Goal: Task Accomplishment & Management: Manage account settings

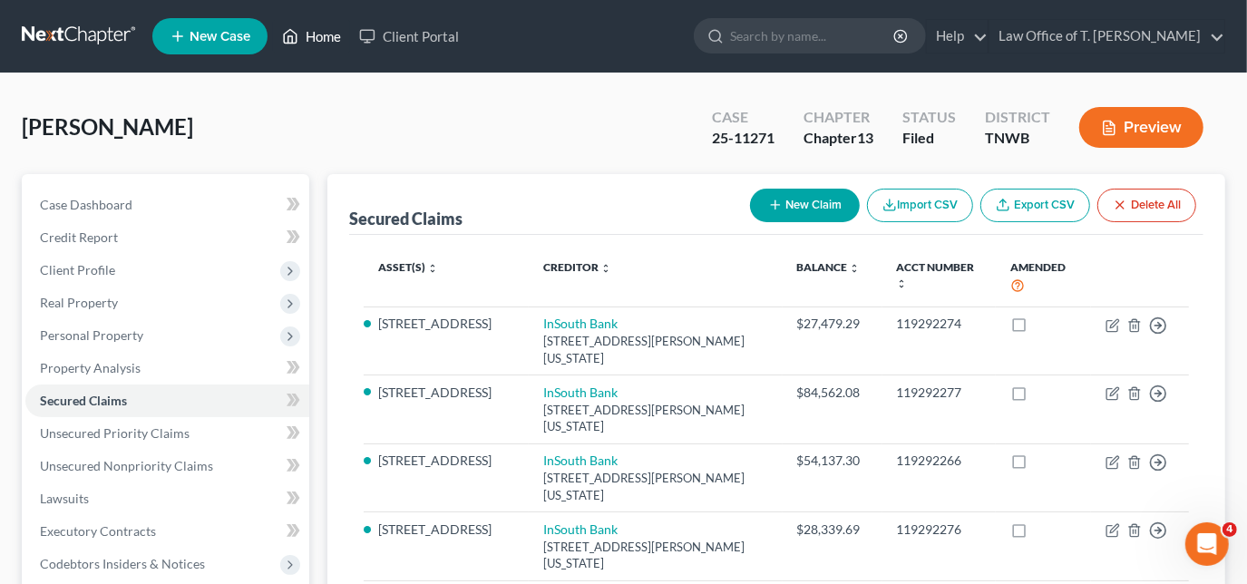
click at [319, 44] on link "Home" at bounding box center [311, 36] width 77 height 33
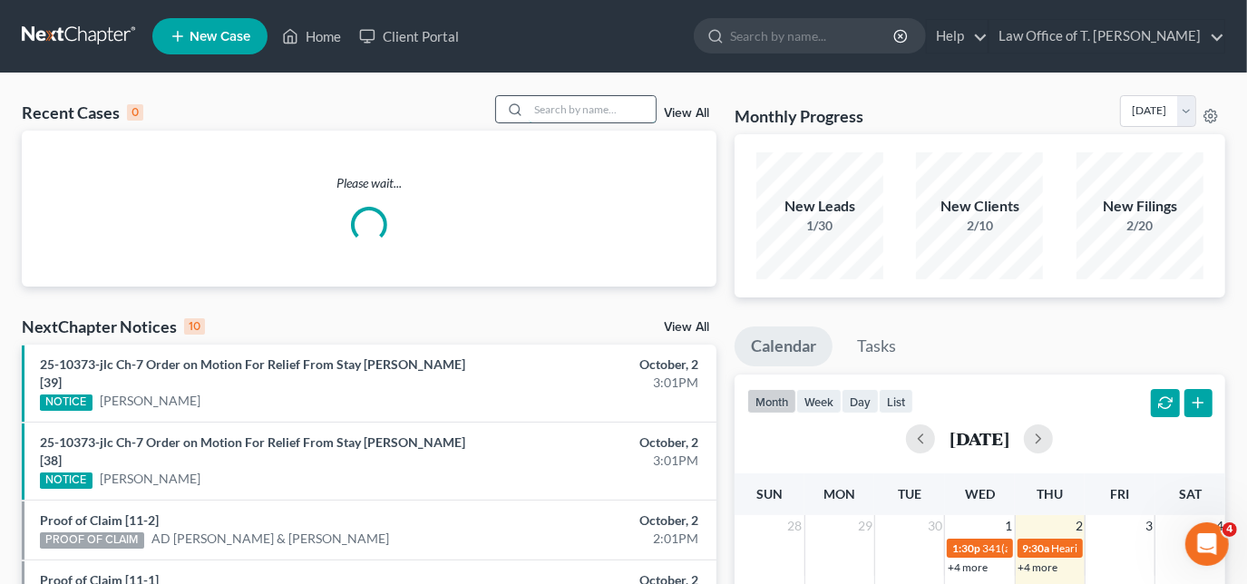
click at [566, 105] on input "search" at bounding box center [592, 109] width 127 height 26
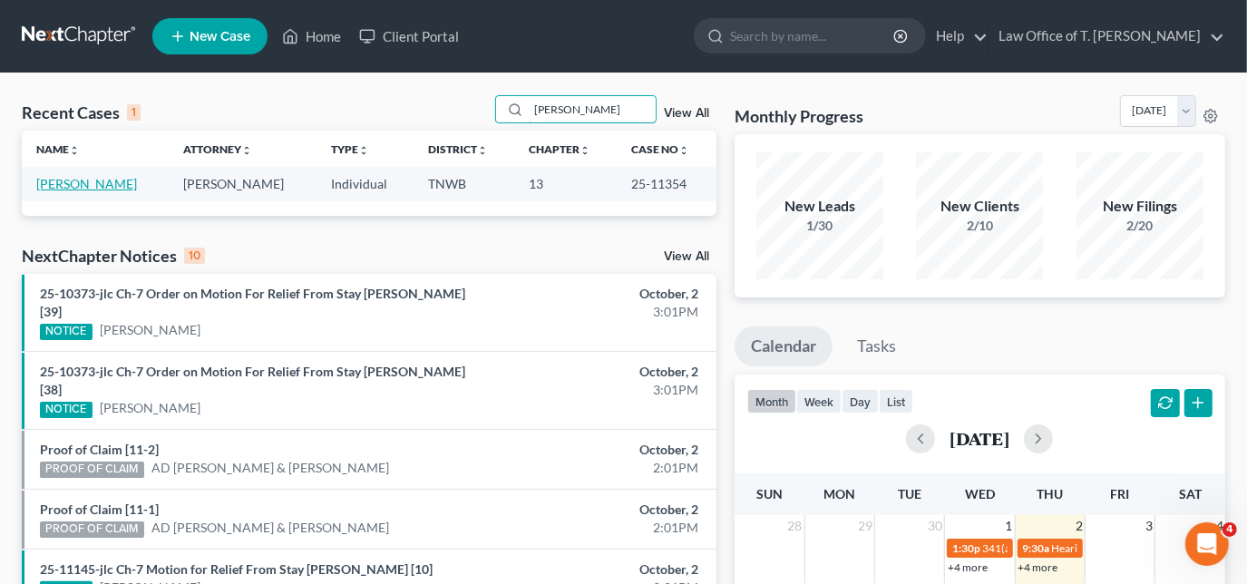
type input "[PERSON_NAME]"
click at [87, 189] on link "[PERSON_NAME]" at bounding box center [86, 183] width 101 height 15
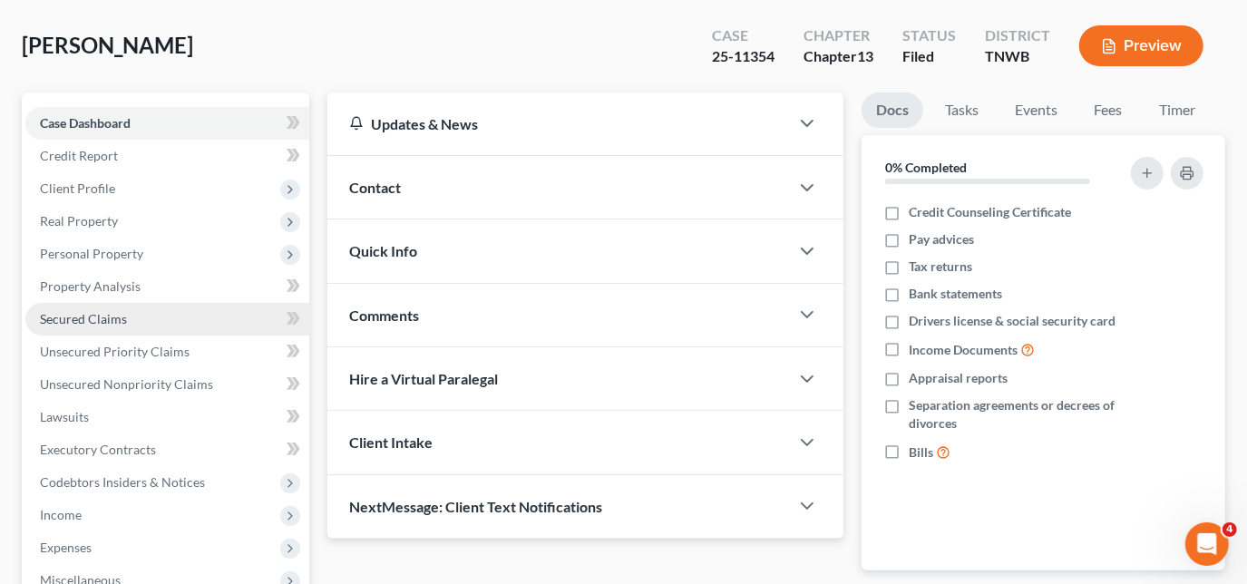
click at [112, 316] on span "Secured Claims" at bounding box center [83, 318] width 87 height 15
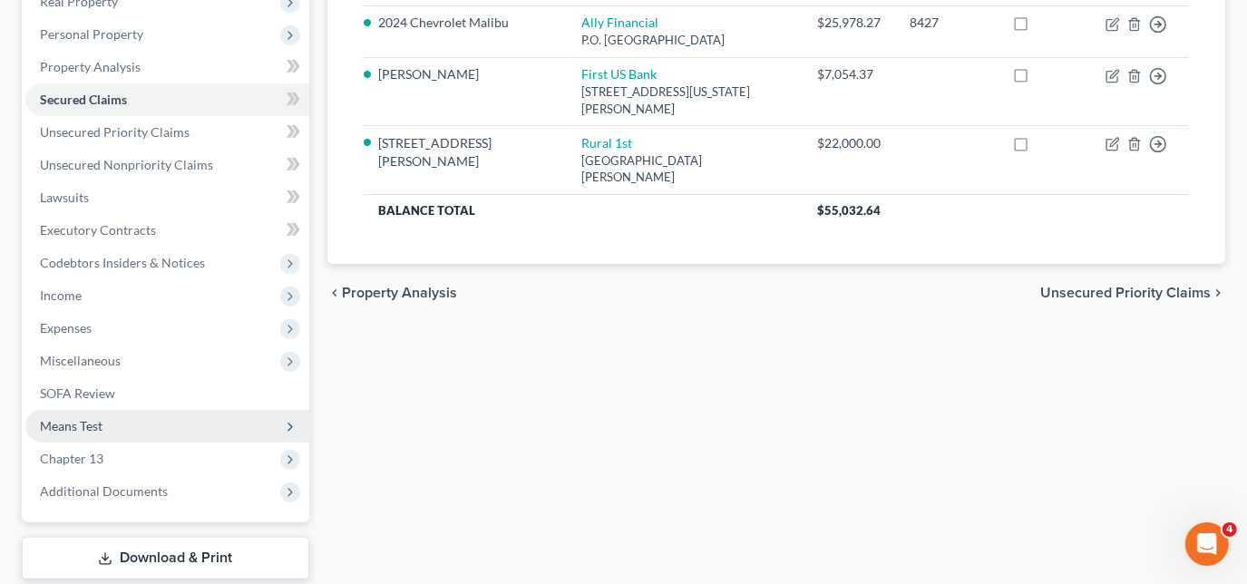
scroll to position [329, 0]
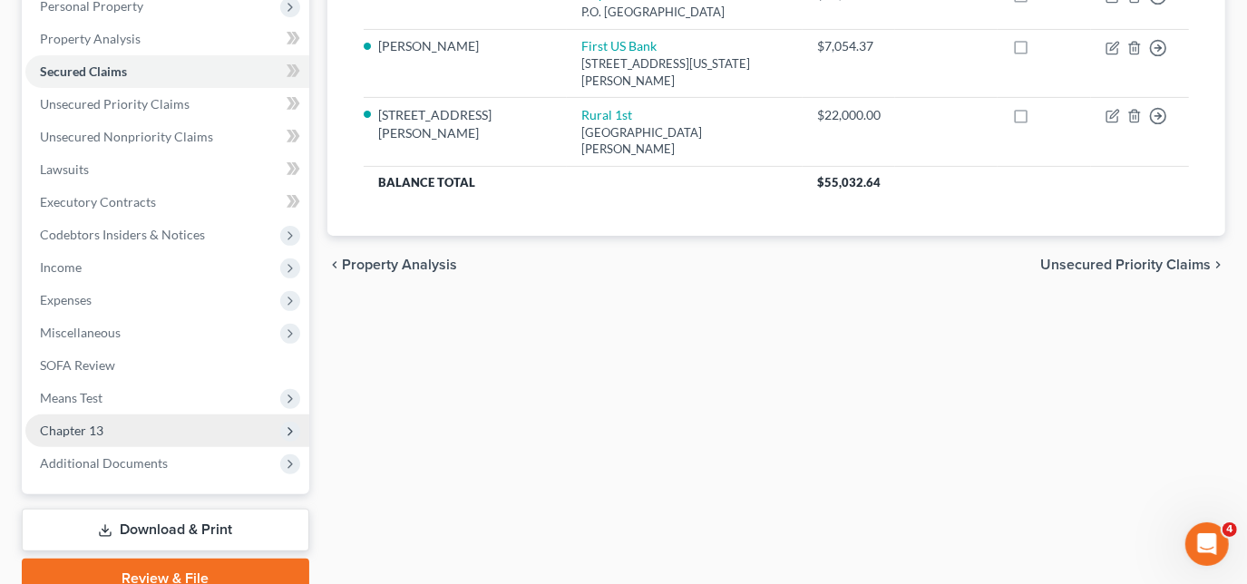
click at [97, 423] on span "Chapter 13" at bounding box center [71, 430] width 63 height 15
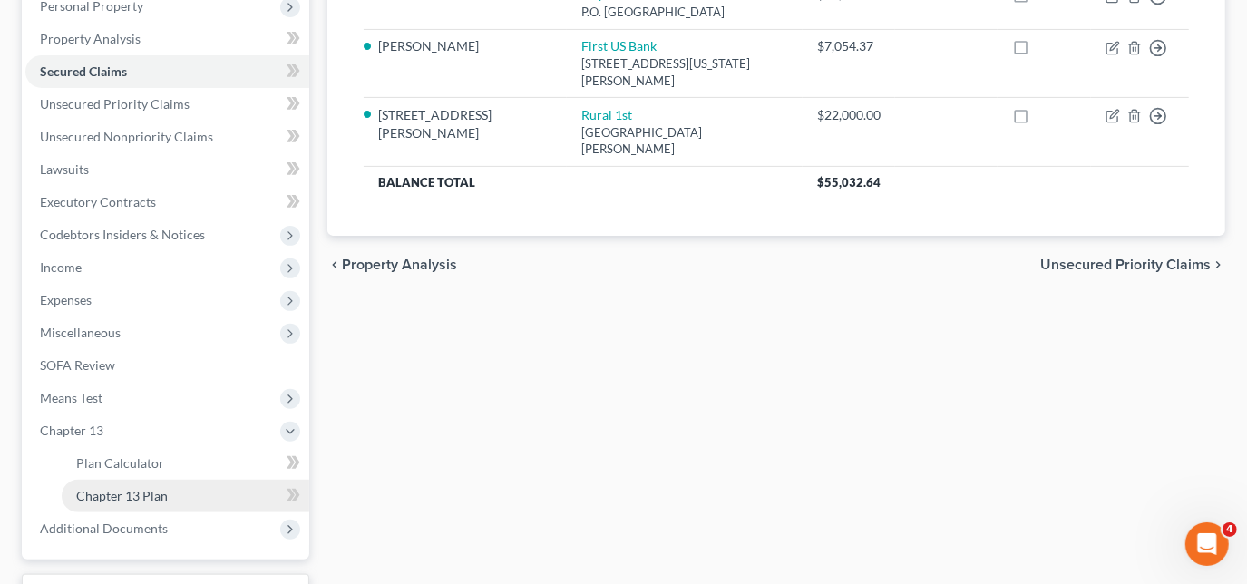
click at [150, 495] on span "Chapter 13 Plan" at bounding box center [122, 495] width 92 height 15
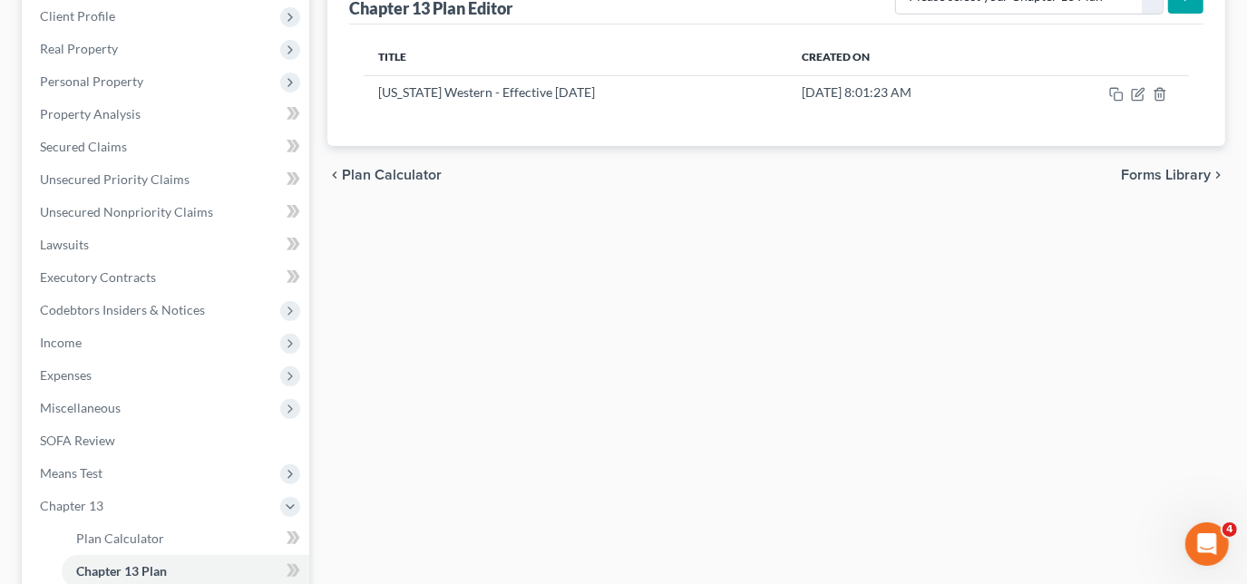
scroll to position [171, 0]
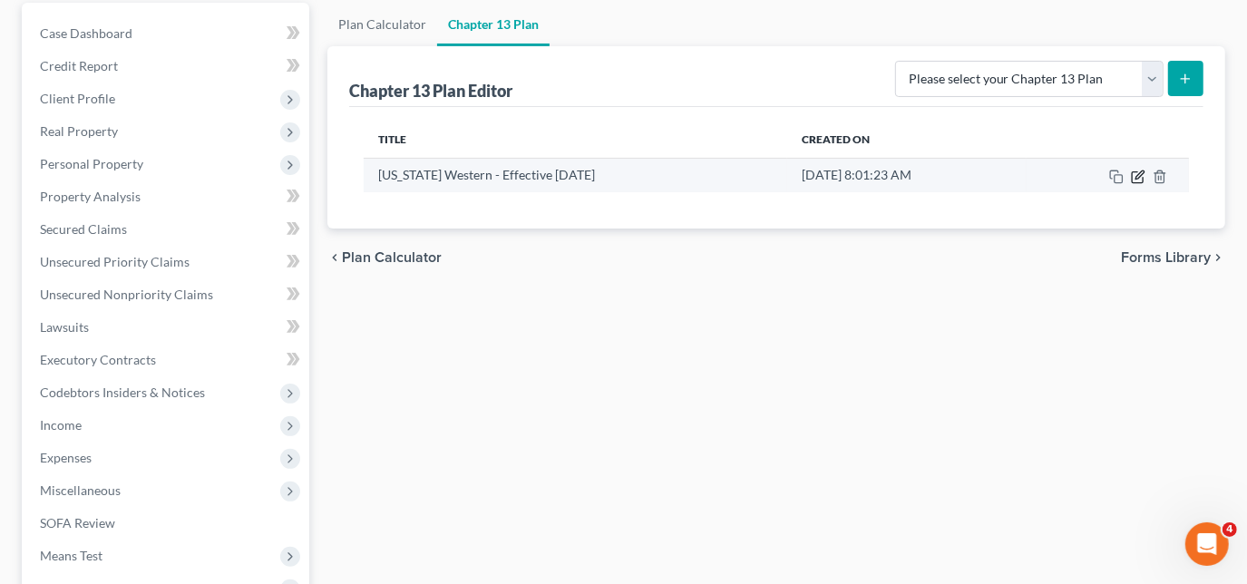
click at [1133, 175] on icon "button" at bounding box center [1138, 177] width 15 height 15
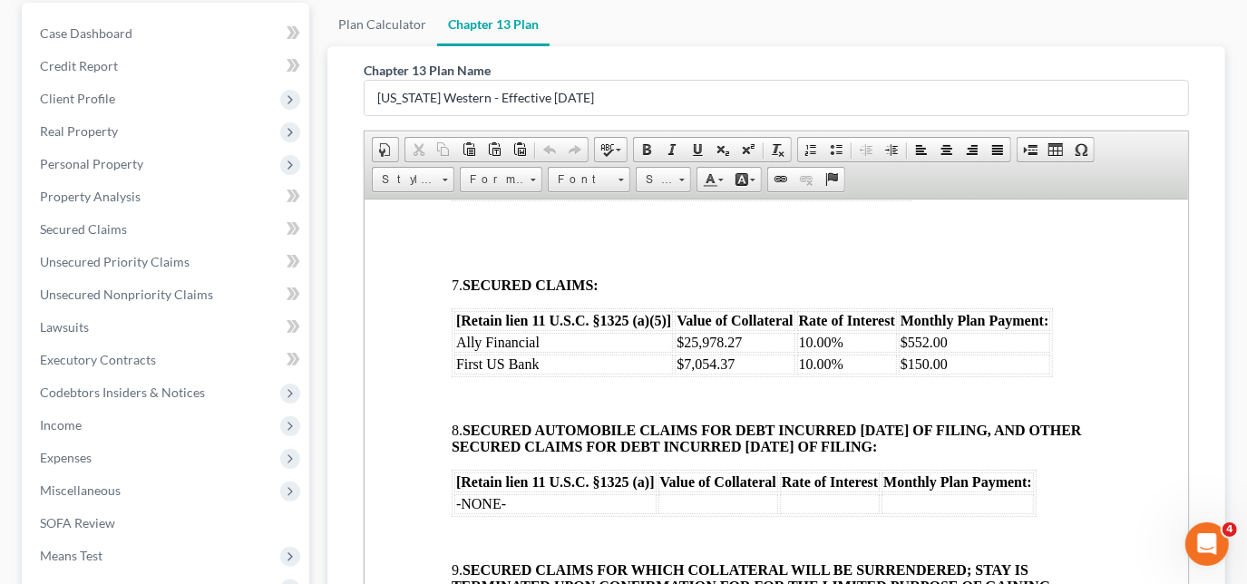
scroll to position [1484, 0]
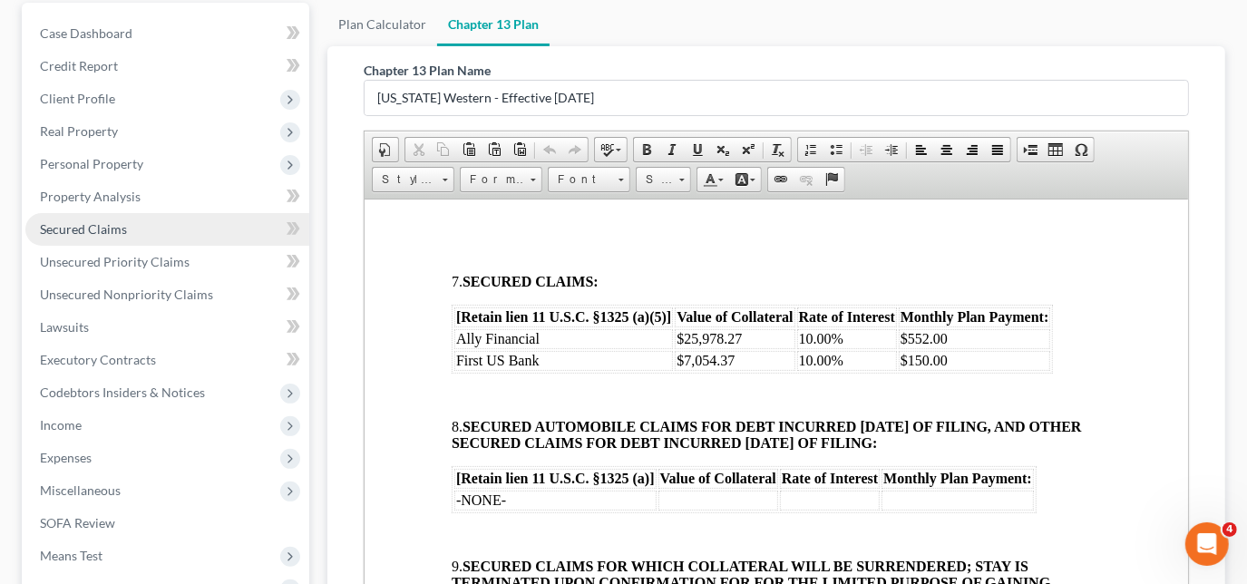
click at [89, 234] on link "Secured Claims" at bounding box center [167, 229] width 284 height 33
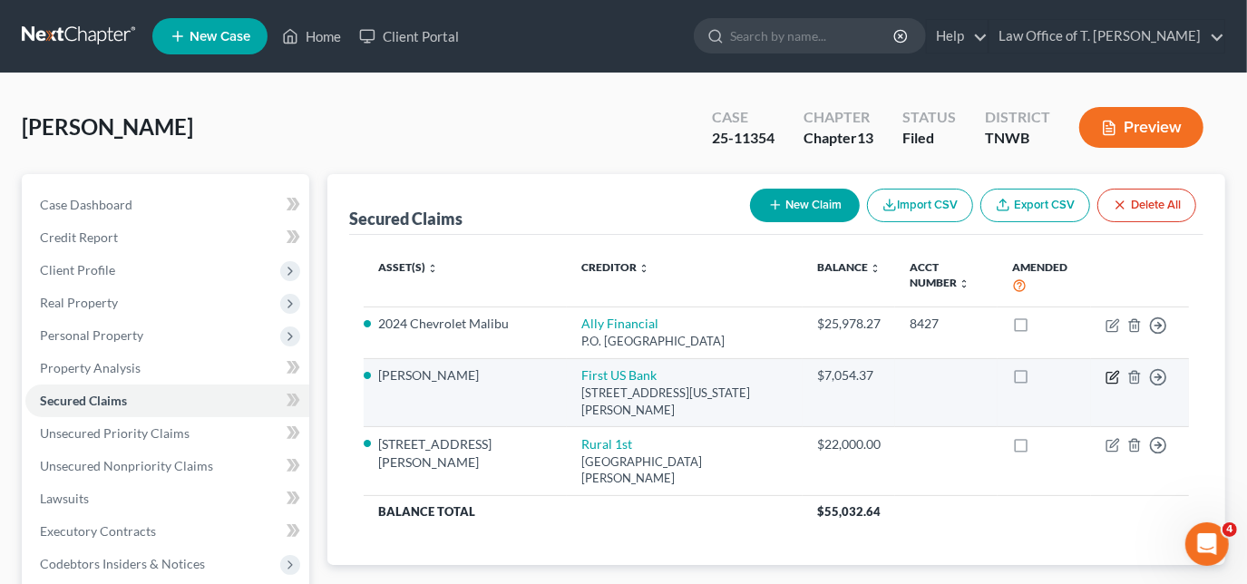
click at [1110, 378] on icon "button" at bounding box center [1113, 377] width 15 height 15
select select "44"
select select "0"
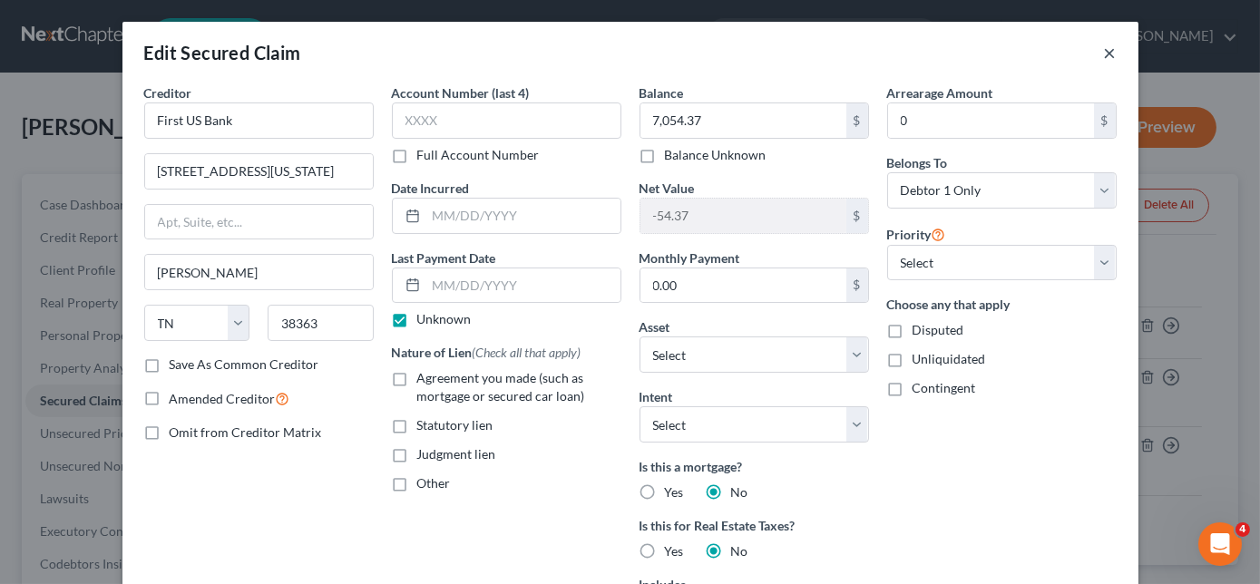
click at [1104, 50] on button "×" at bounding box center [1110, 53] width 13 height 22
